Goal: Task Accomplishment & Management: Manage account settings

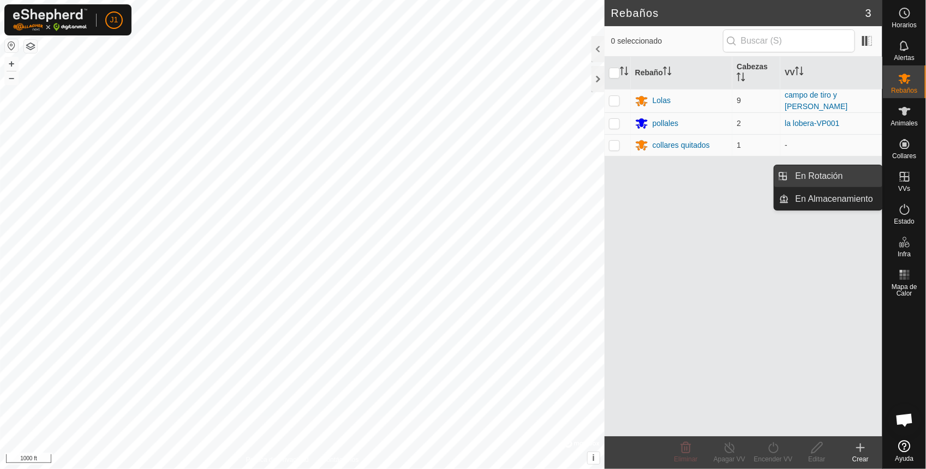
click at [811, 167] on link "En Rotación" at bounding box center [835, 176] width 93 height 22
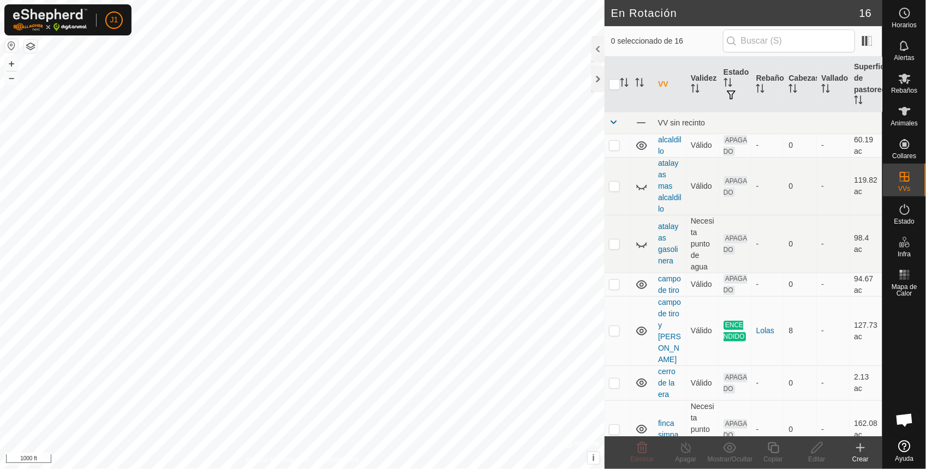
click at [7, 40] on button "button" at bounding box center [11, 45] width 13 height 13
click at [860, 446] on icon at bounding box center [860, 447] width 13 height 13
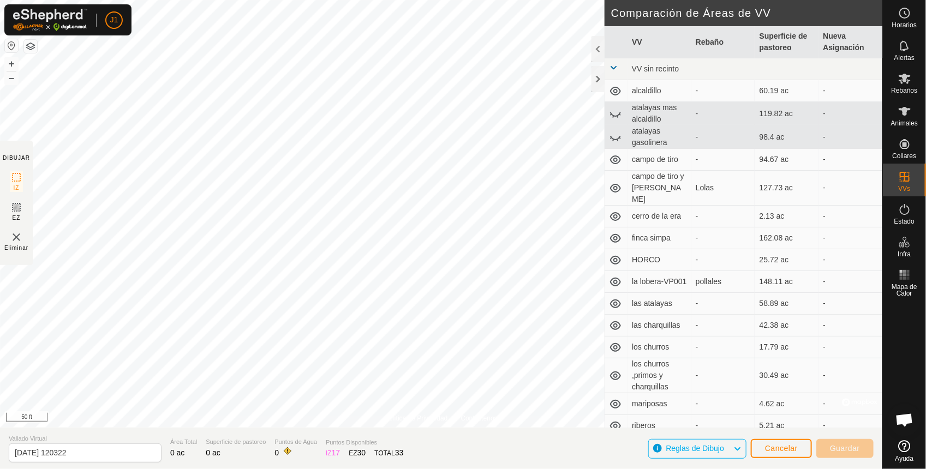
click at [442, 0] on html "J1 Horarios Alertas Rebaños Animales Collares VVs Estado Infra Mapa de Calor Ay…" at bounding box center [463, 234] width 926 height 469
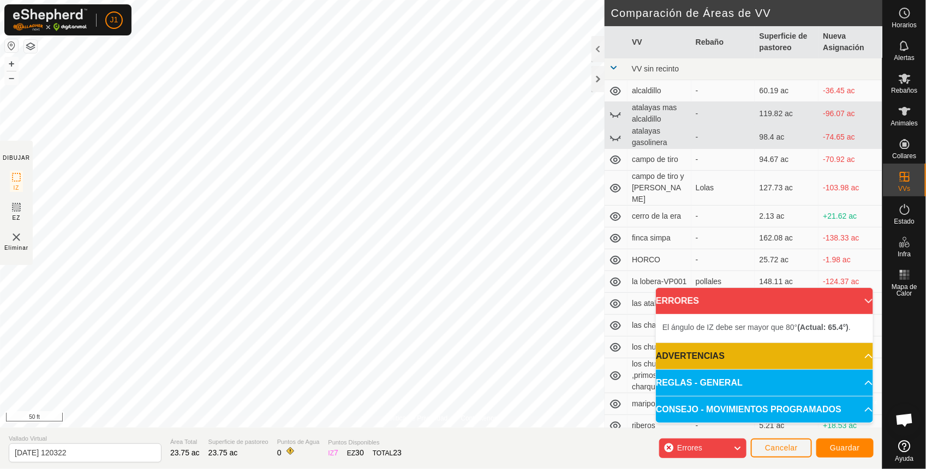
click at [541, 469] on html "J1 Horarios Alertas Rebaños Animales Collares VVs Estado Infra Mapa de Calor Ay…" at bounding box center [463, 234] width 926 height 469
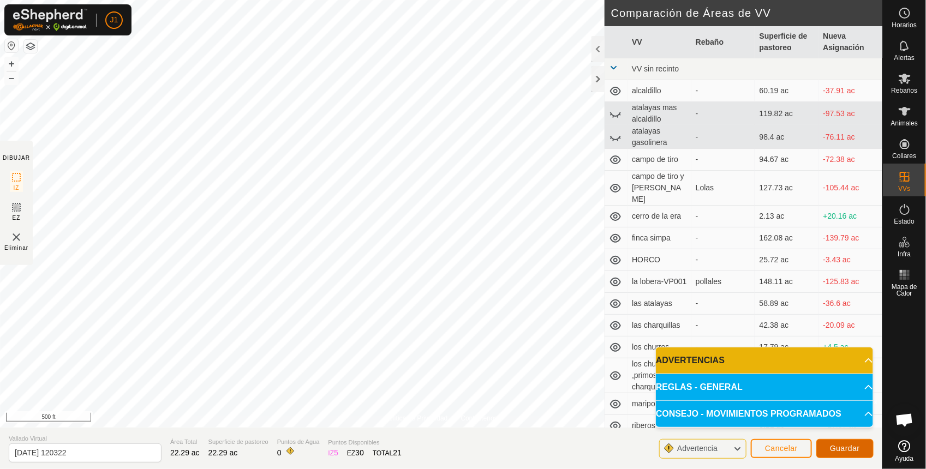
click at [858, 444] on span "Guardar" at bounding box center [845, 448] width 30 height 9
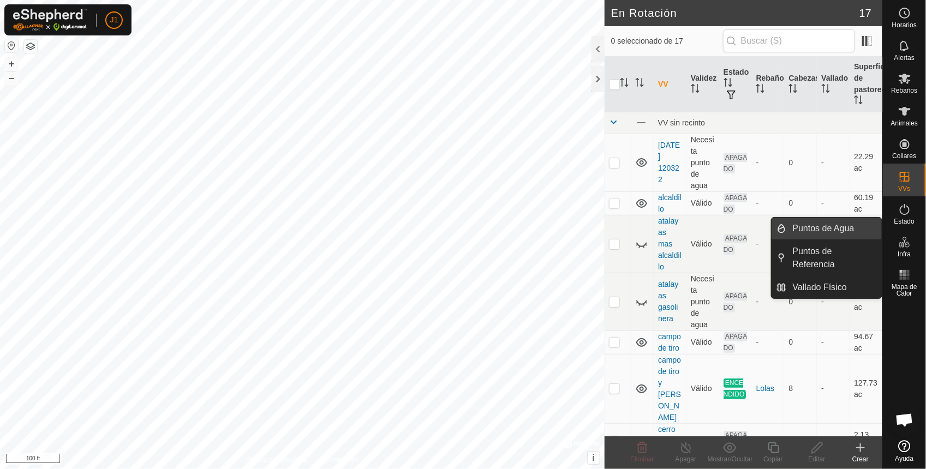
click at [833, 230] on link "Puntos de Agua" at bounding box center [833, 229] width 95 height 22
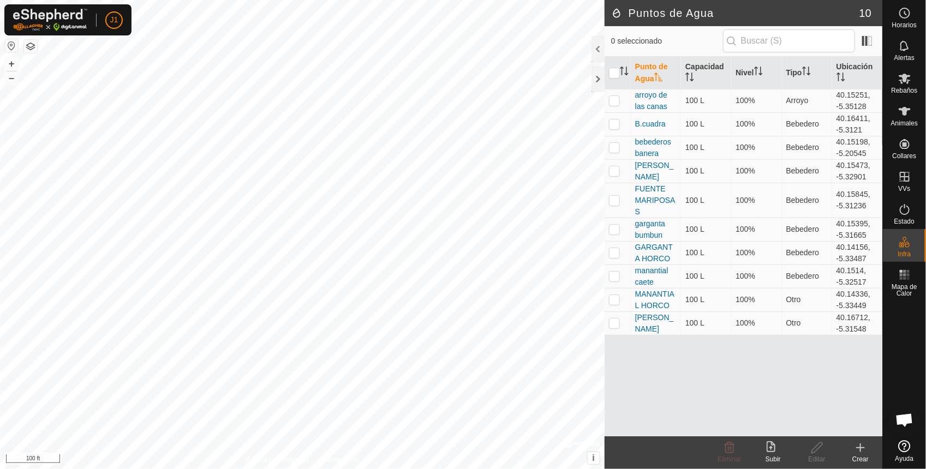
click at [862, 449] on icon at bounding box center [860, 447] width 13 height 13
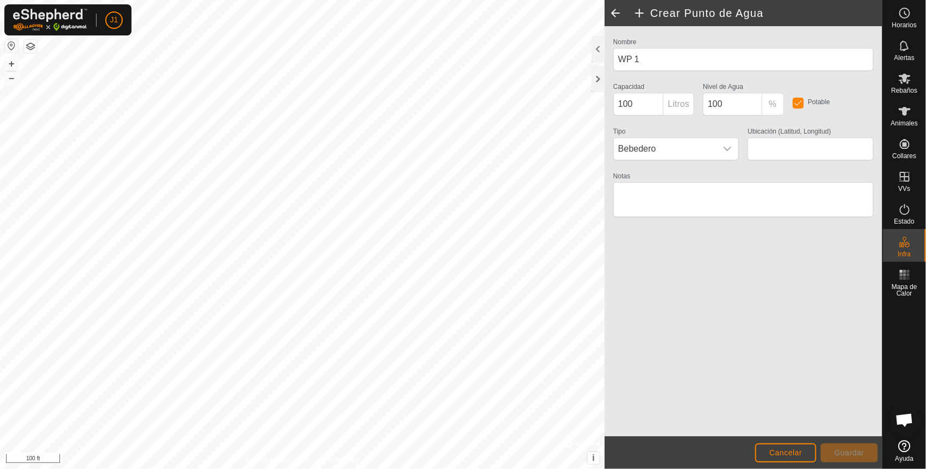
type input "40.161252, -5.317580"
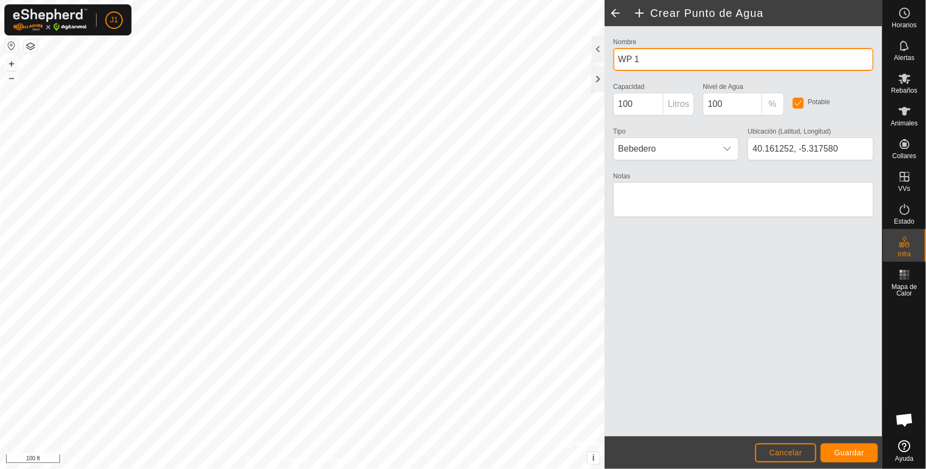
click at [656, 65] on input "WP 1" at bounding box center [743, 59] width 260 height 23
type input "W"
type input "fuente bombero"
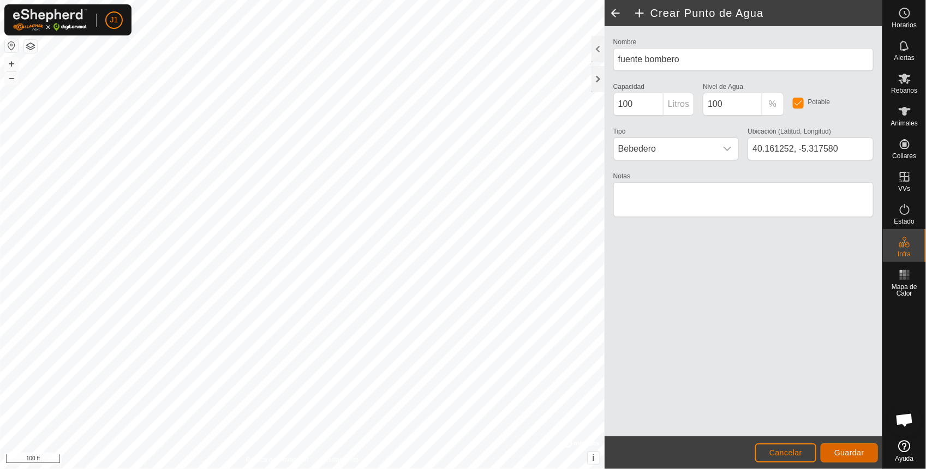
click at [859, 453] on span "Guardar" at bounding box center [849, 453] width 30 height 9
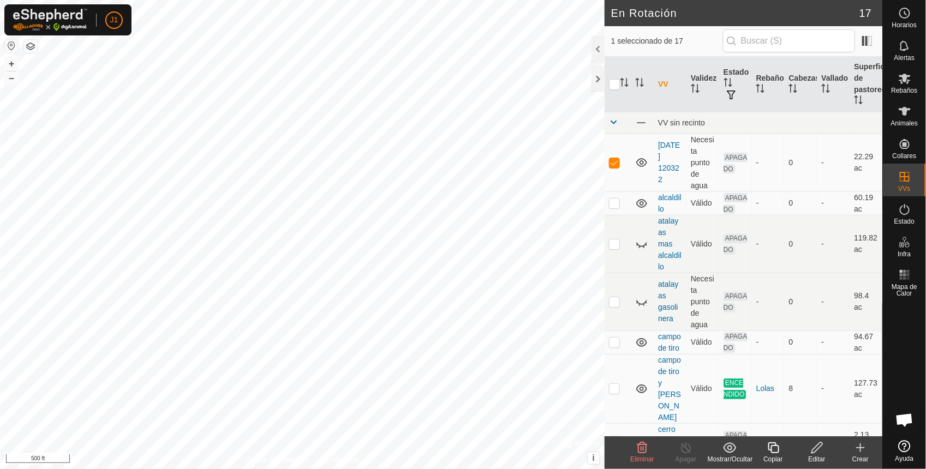
click at [823, 449] on icon at bounding box center [817, 447] width 14 height 13
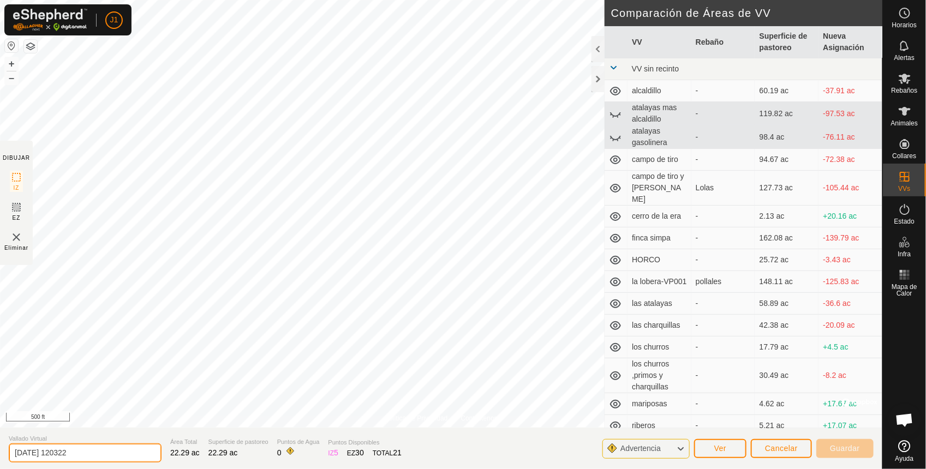
click at [90, 452] on input "[DATE] 120322" at bounding box center [85, 453] width 153 height 19
type input "2"
type input "barreras bombero y marias"
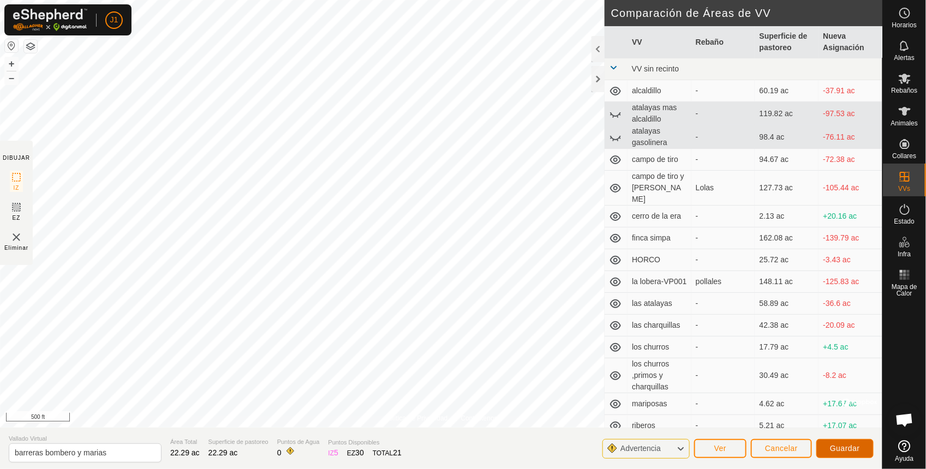
click at [855, 443] on button "Guardar" at bounding box center [844, 448] width 57 height 19
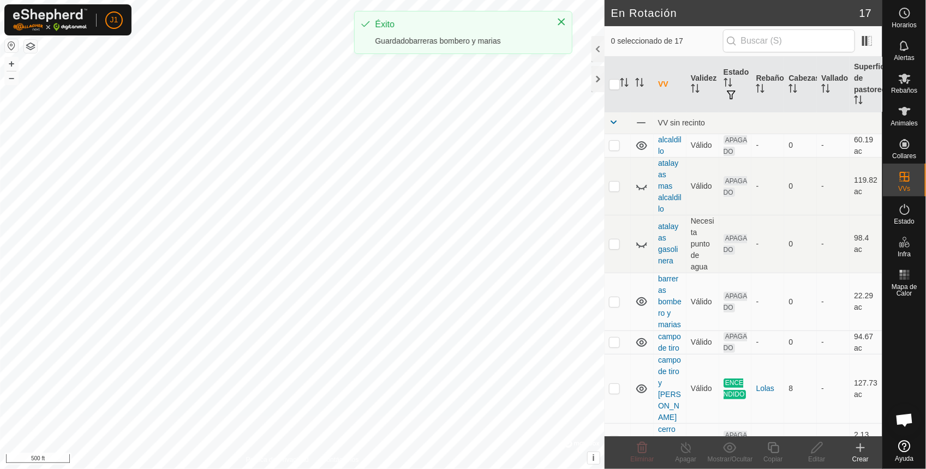
click at [629, 76] on div "En Rotación 17 0 seleccionado de 17 VV Validez Estado Rebaño Cabezas Vallado Su…" at bounding box center [441, 234] width 882 height 469
